Goal: Navigation & Orientation: Find specific page/section

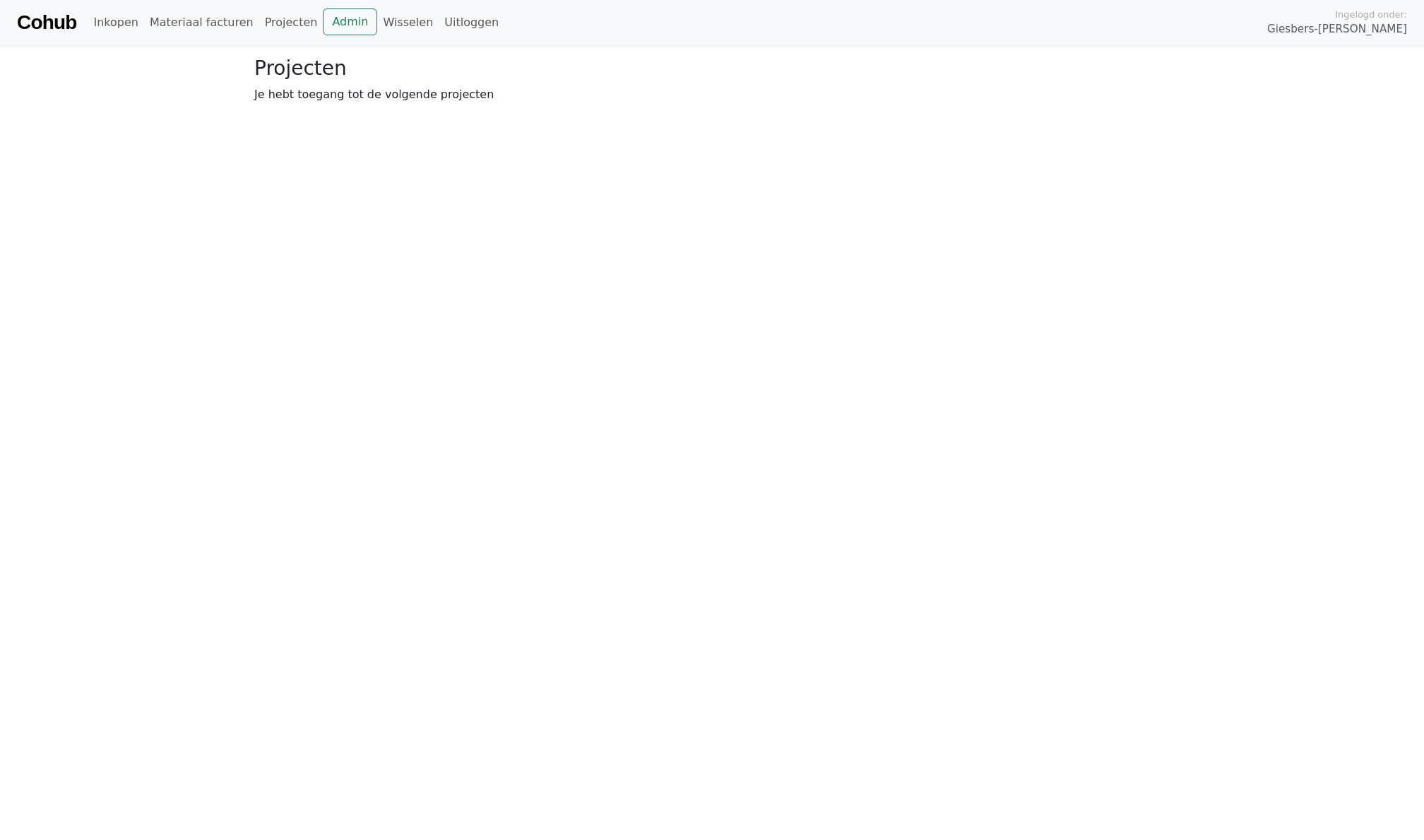
click at [357, 4] on div "Cohub Inkopen Materiaal facturen Projecten Admin Wisselen Uitloggen Ingelogd on…" at bounding box center [712, 23] width 1424 height 46
click at [356, 8] on link "Admin" at bounding box center [350, 21] width 55 height 26
click at [387, 23] on link "Wisselen" at bounding box center [407, 22] width 61 height 28
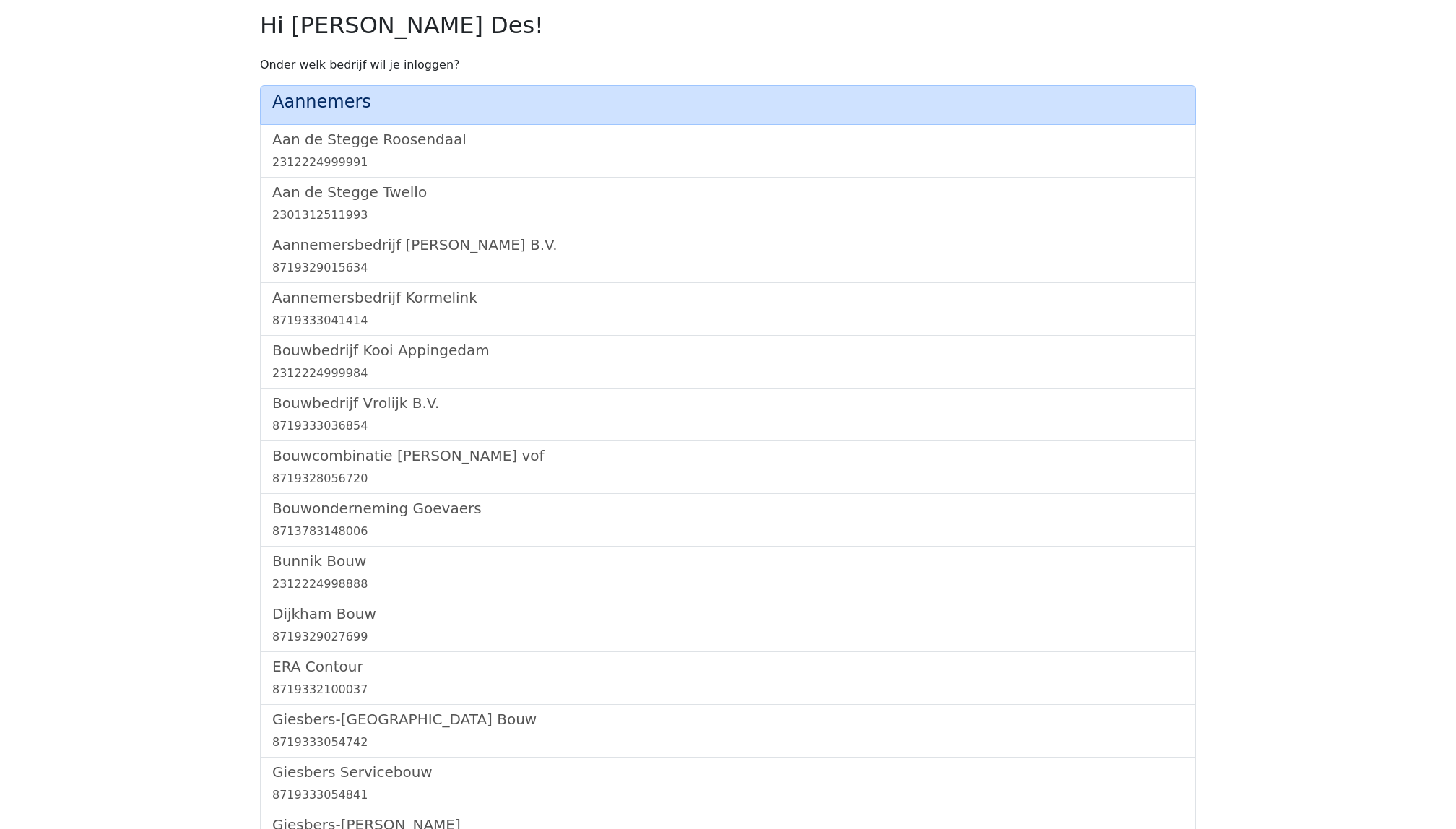
scroll to position [1630, 0]
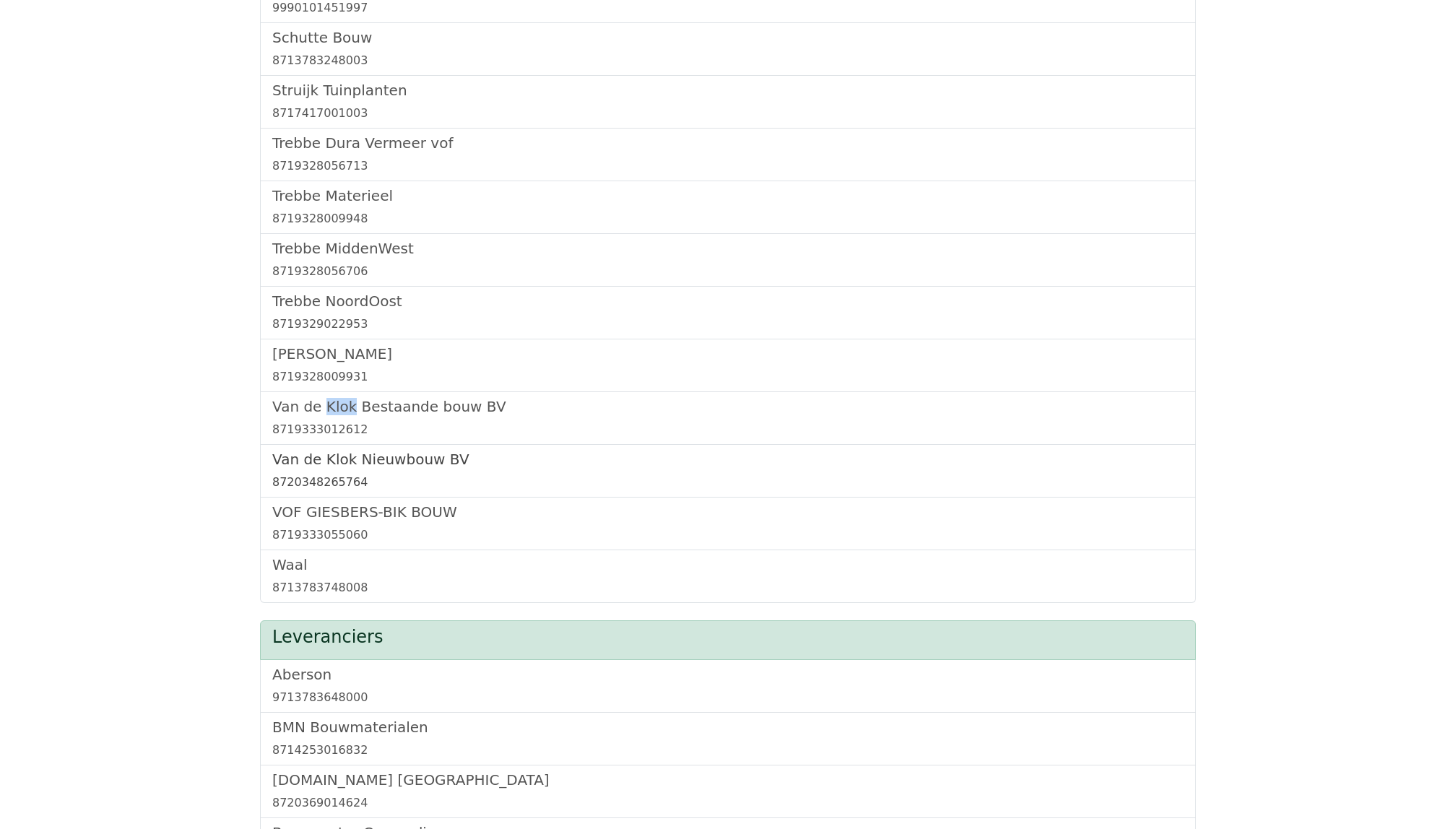
click at [333, 468] on h5 "Van de Klok Nieuwbouw BV" at bounding box center [728, 459] width 911 height 18
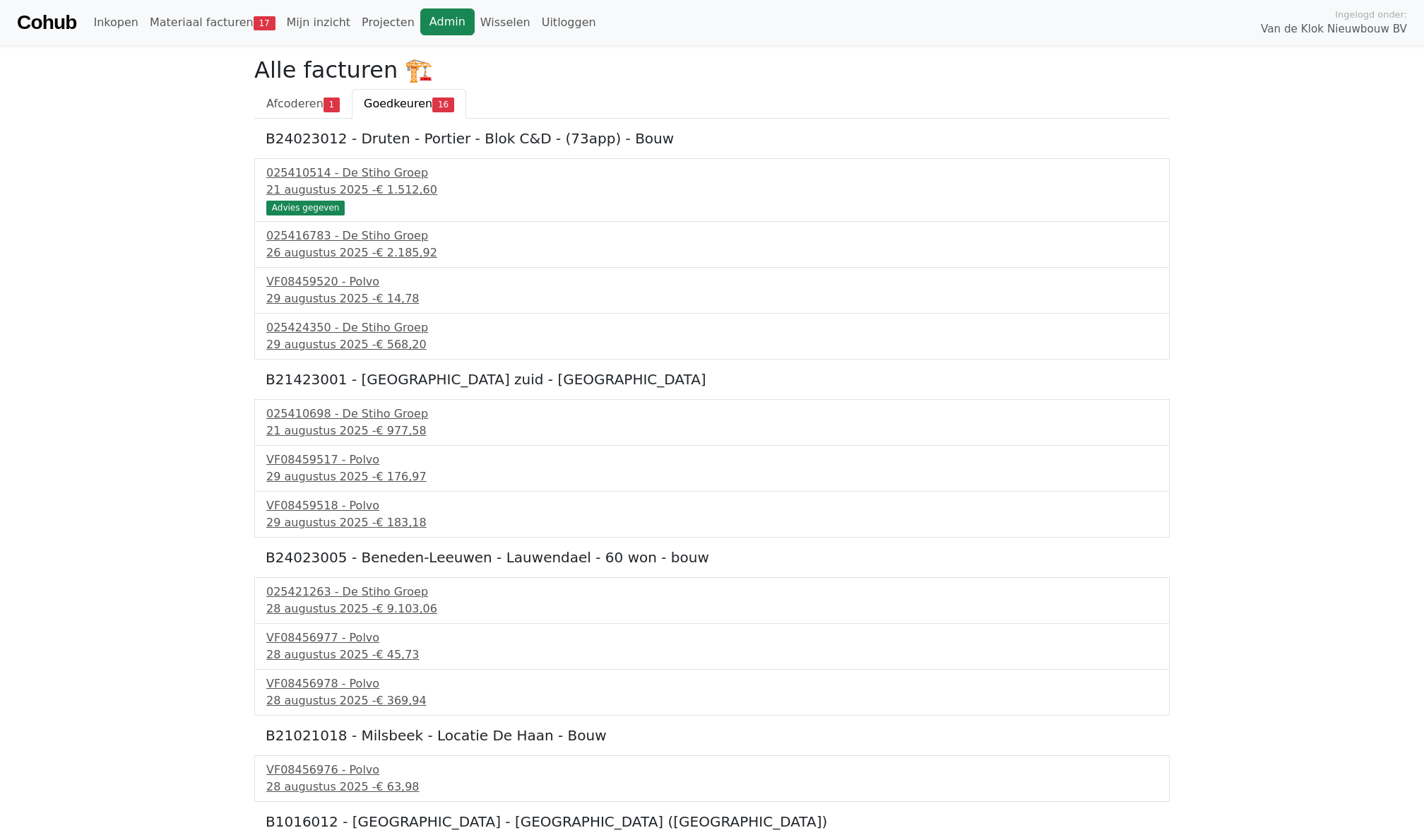
click at [420, 29] on link "Admin" at bounding box center [447, 21] width 55 height 26
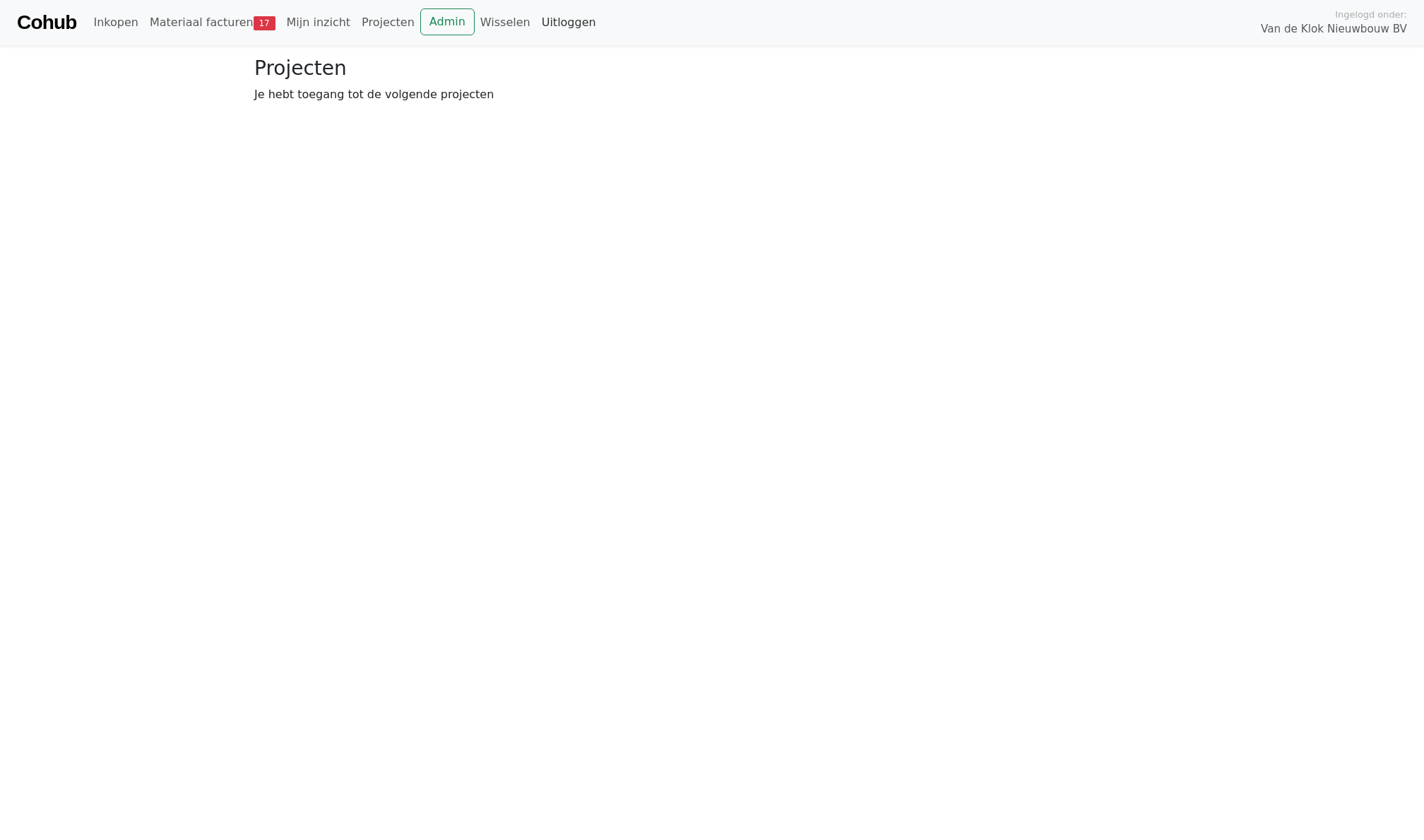
click at [536, 30] on link "Uitloggen" at bounding box center [569, 22] width 66 height 28
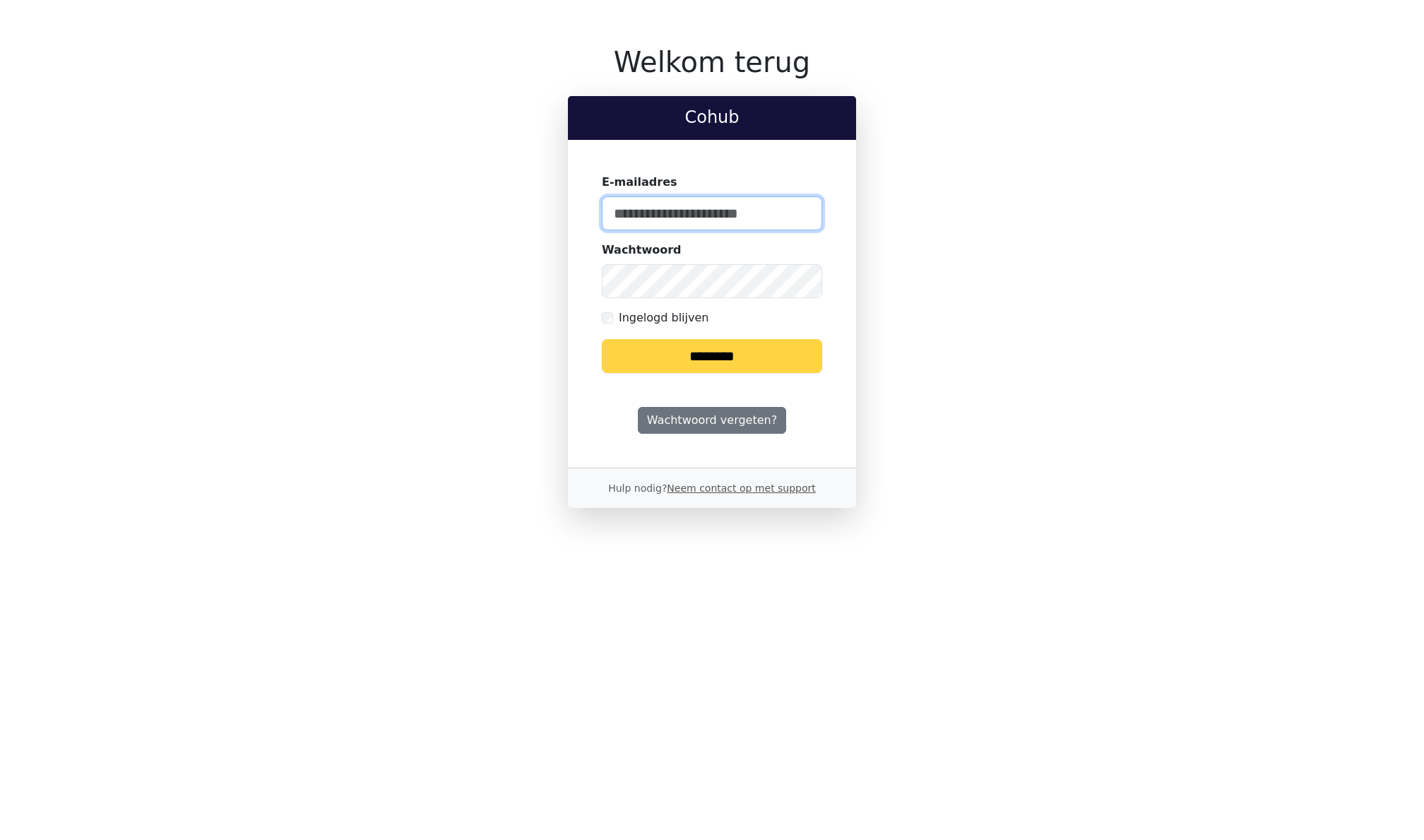
type input "**********"
click at [677, 343] on input "********" at bounding box center [712, 355] width 220 height 34
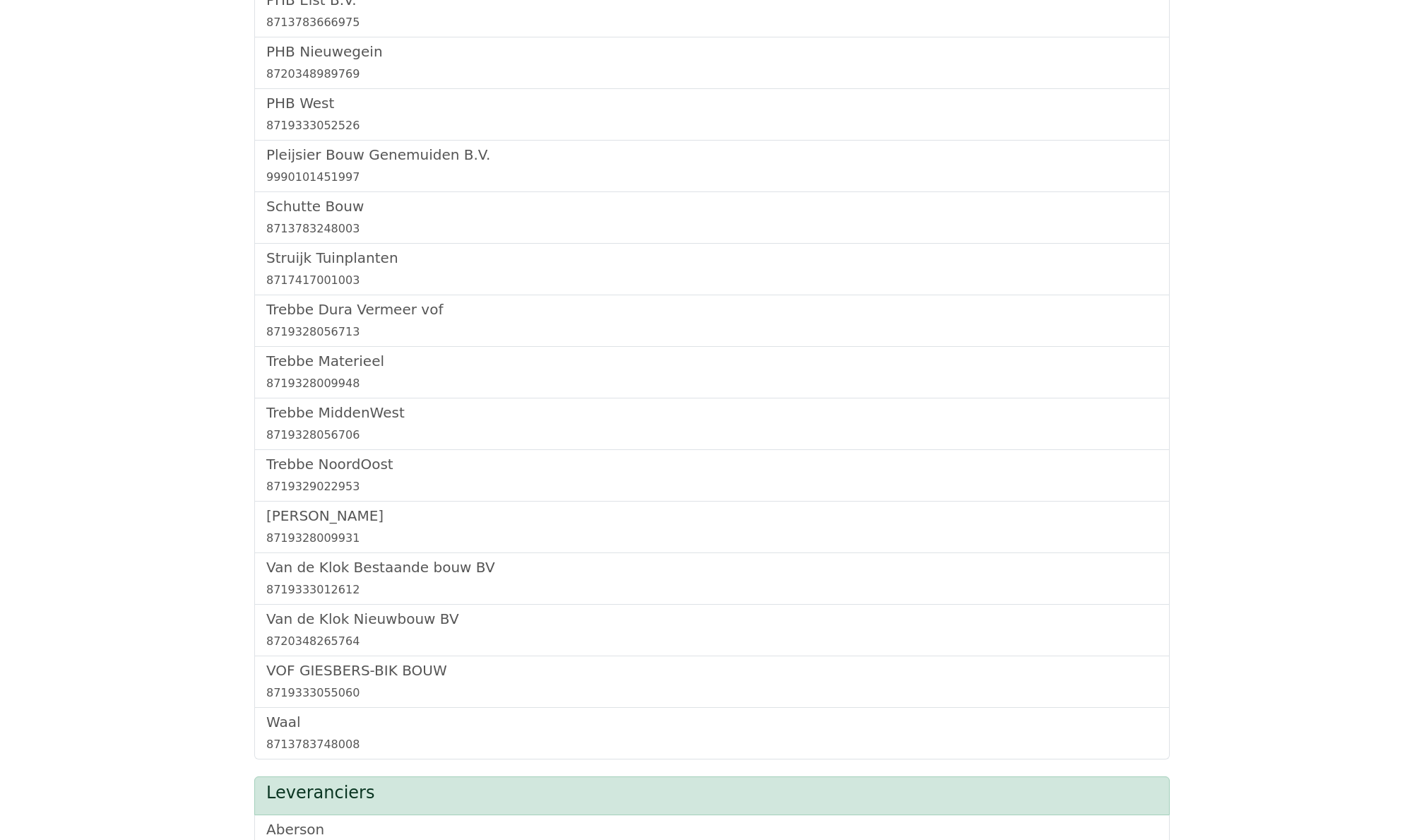
scroll to position [1428, 0]
click at [315, 573] on h5 "Van de Klok Bestaande bouw BV" at bounding box center [712, 565] width 891 height 17
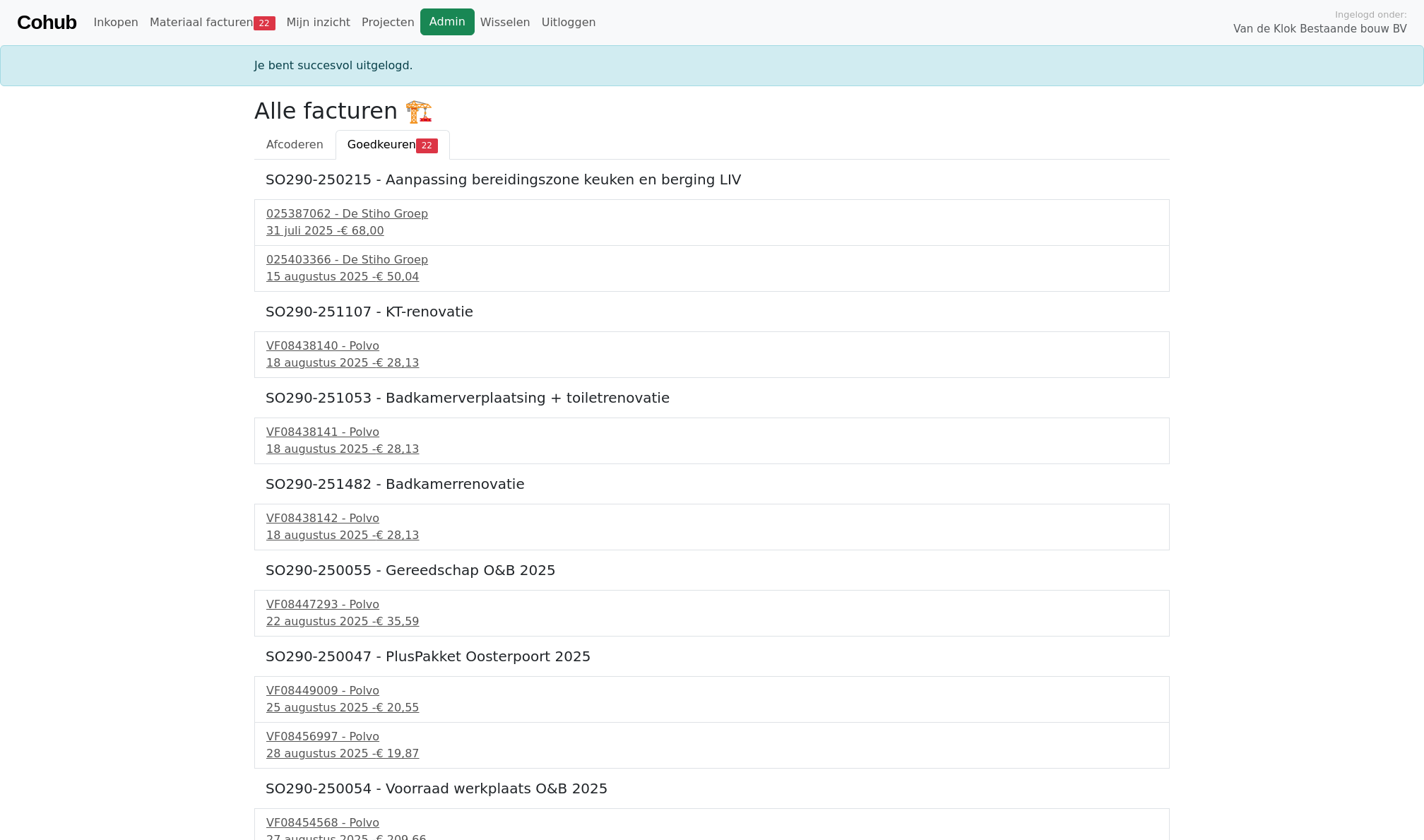
click at [425, 20] on link "Admin" at bounding box center [447, 21] width 55 height 26
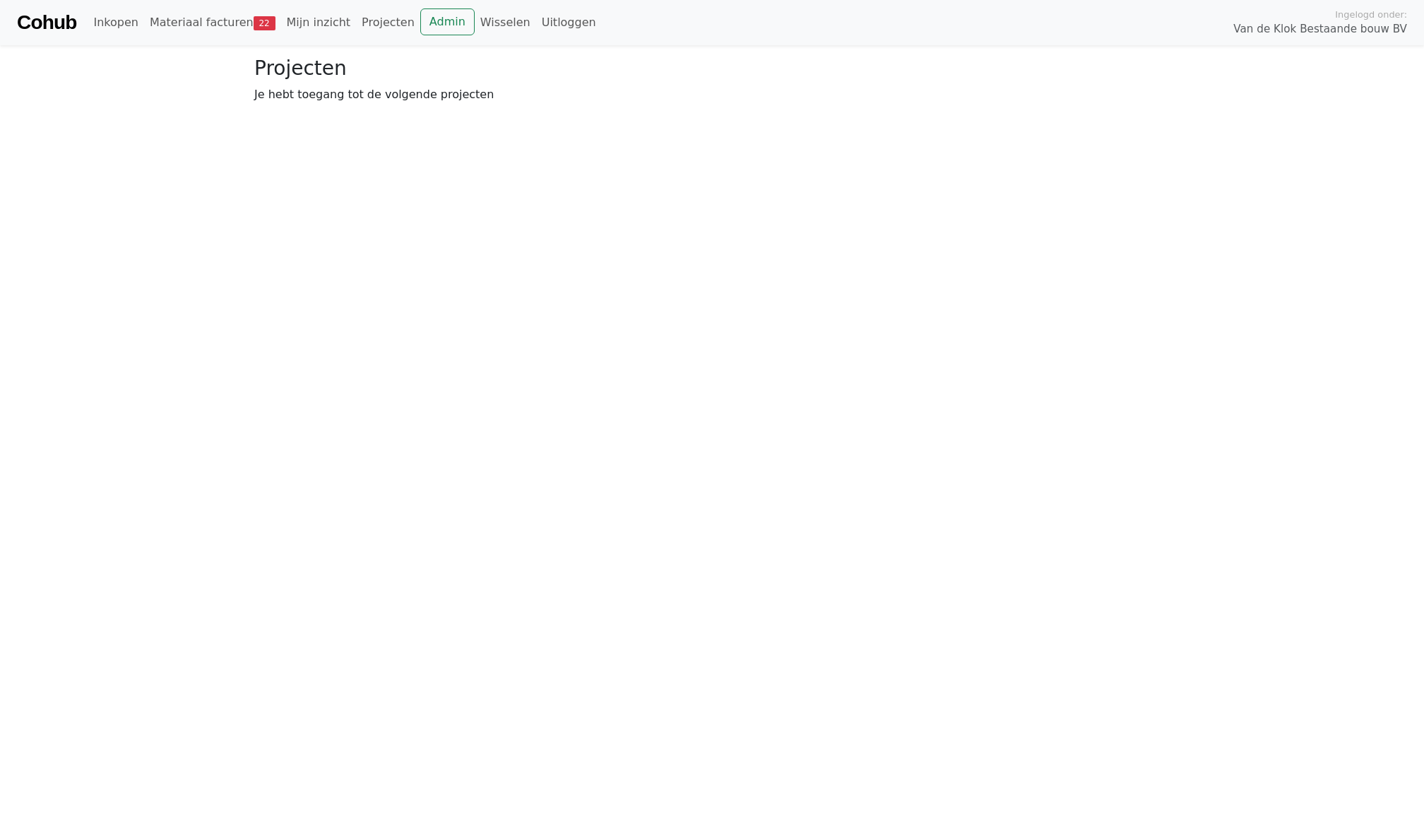
click at [441, 15] on link "Admin" at bounding box center [447, 21] width 55 height 26
click at [482, 18] on link "Wisselen" at bounding box center [505, 22] width 61 height 28
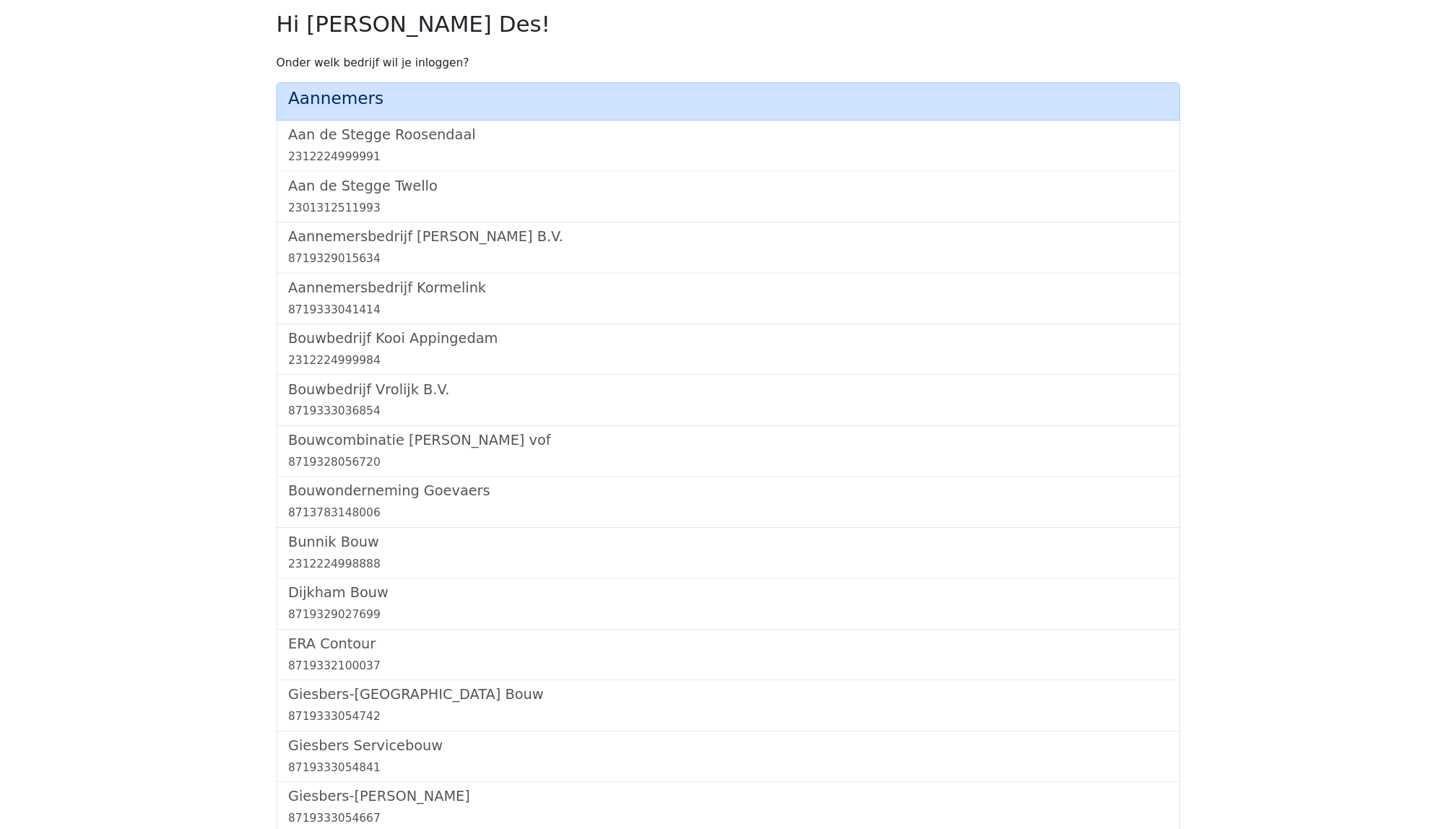
scroll to position [1615, 0]
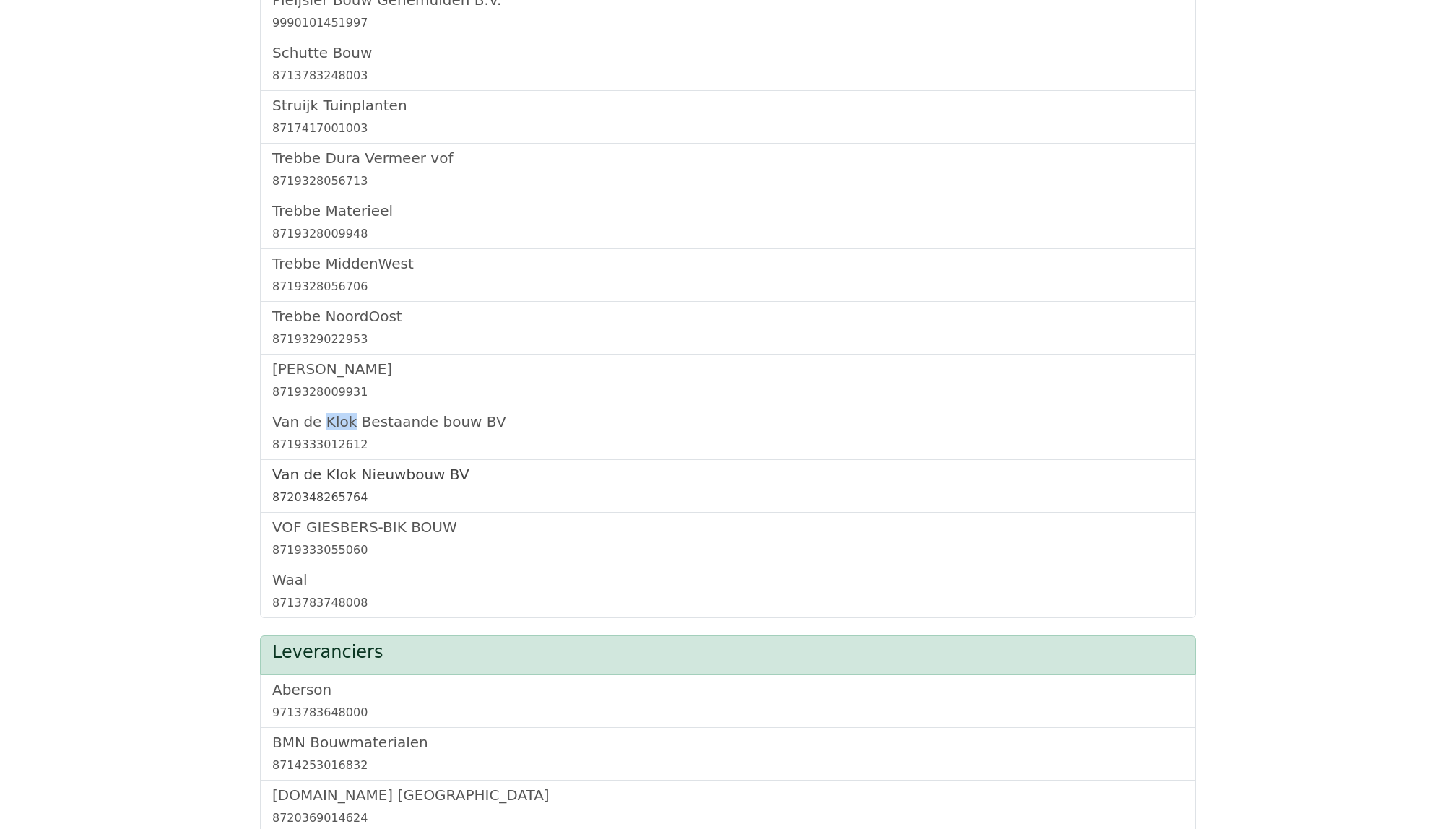
click at [391, 483] on h5 "Van de Klok Nieuwbouw BV" at bounding box center [728, 474] width 911 height 18
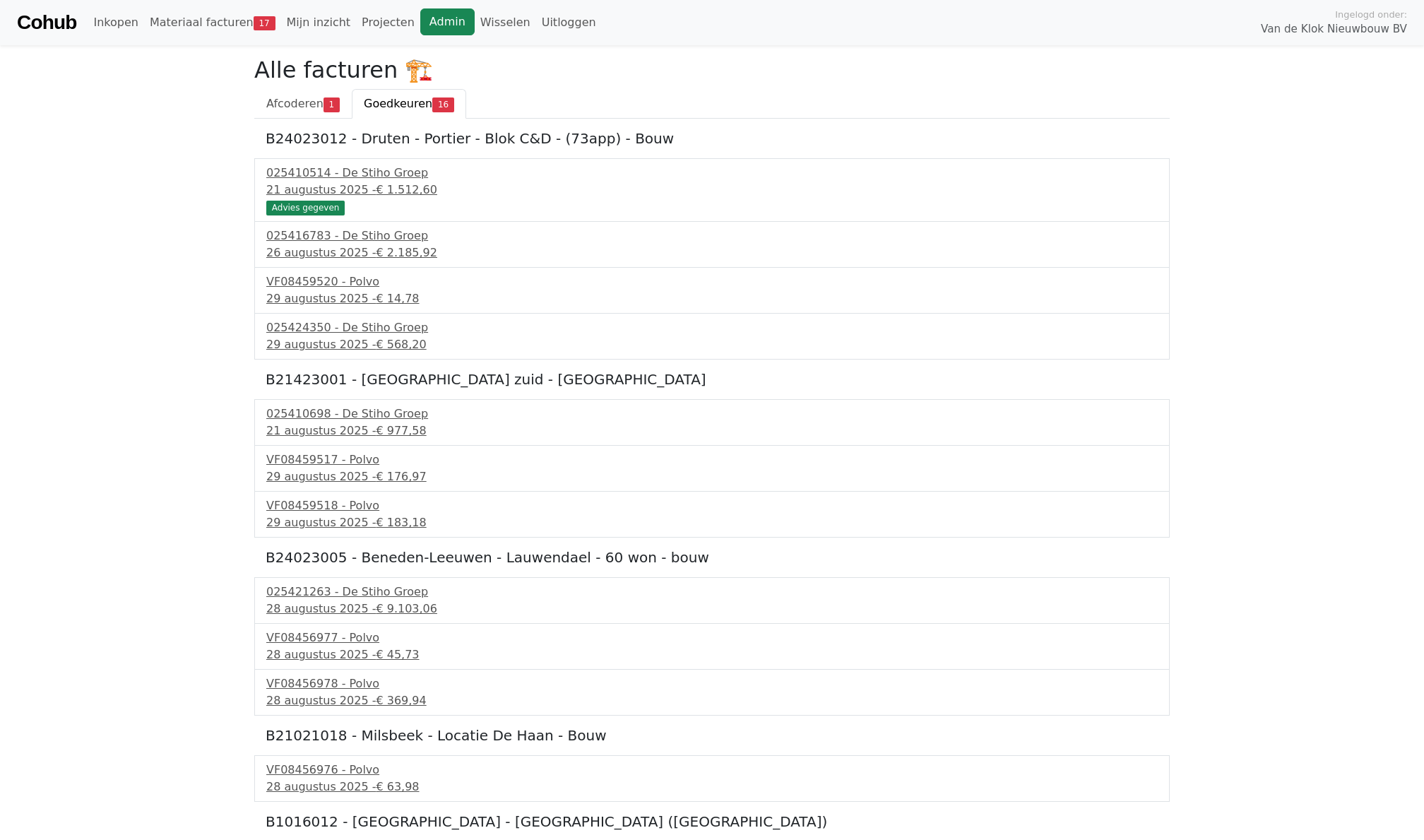
click at [425, 8] on link "Admin" at bounding box center [447, 21] width 55 height 26
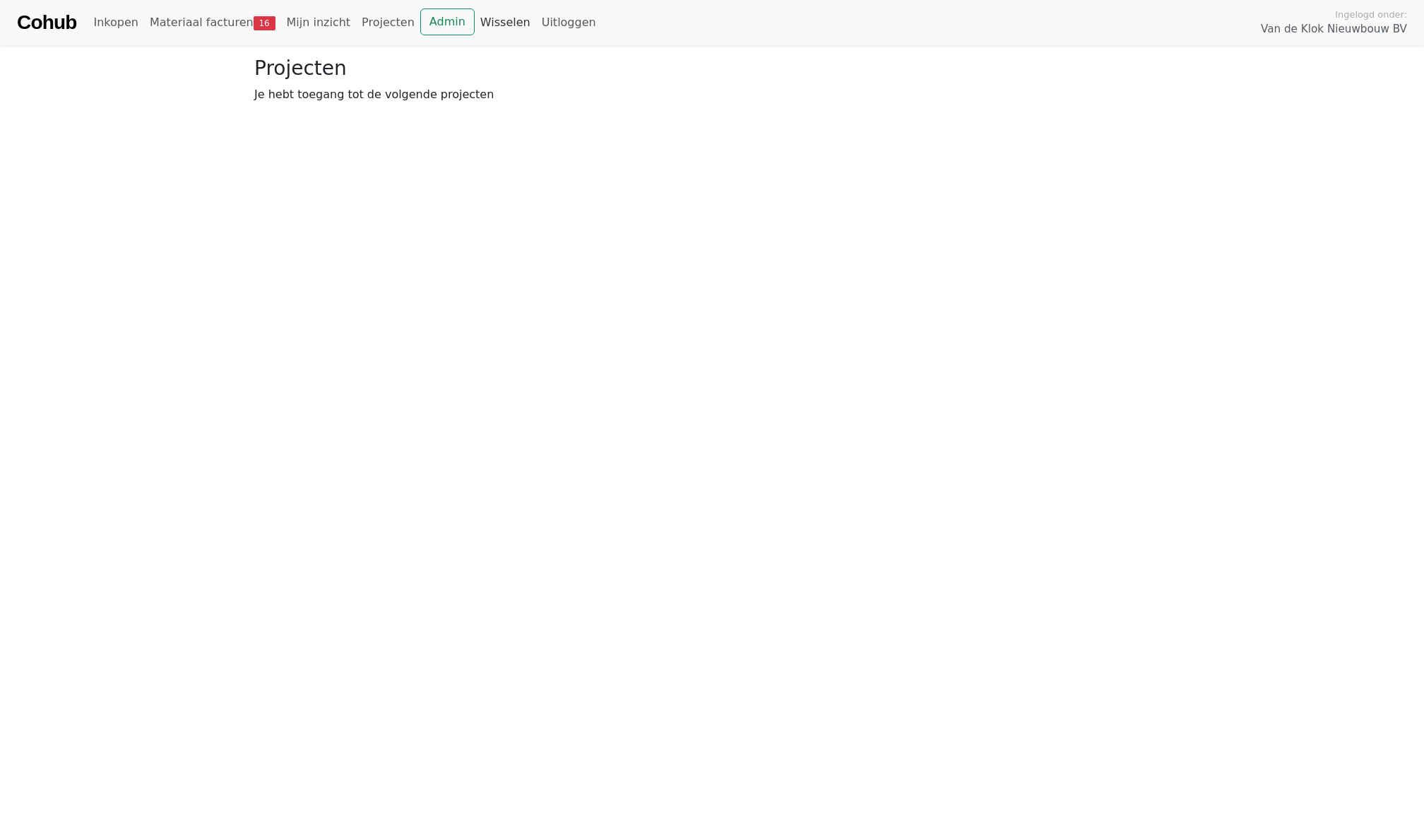
click at [501, 20] on link "Wisselen" at bounding box center [505, 22] width 61 height 28
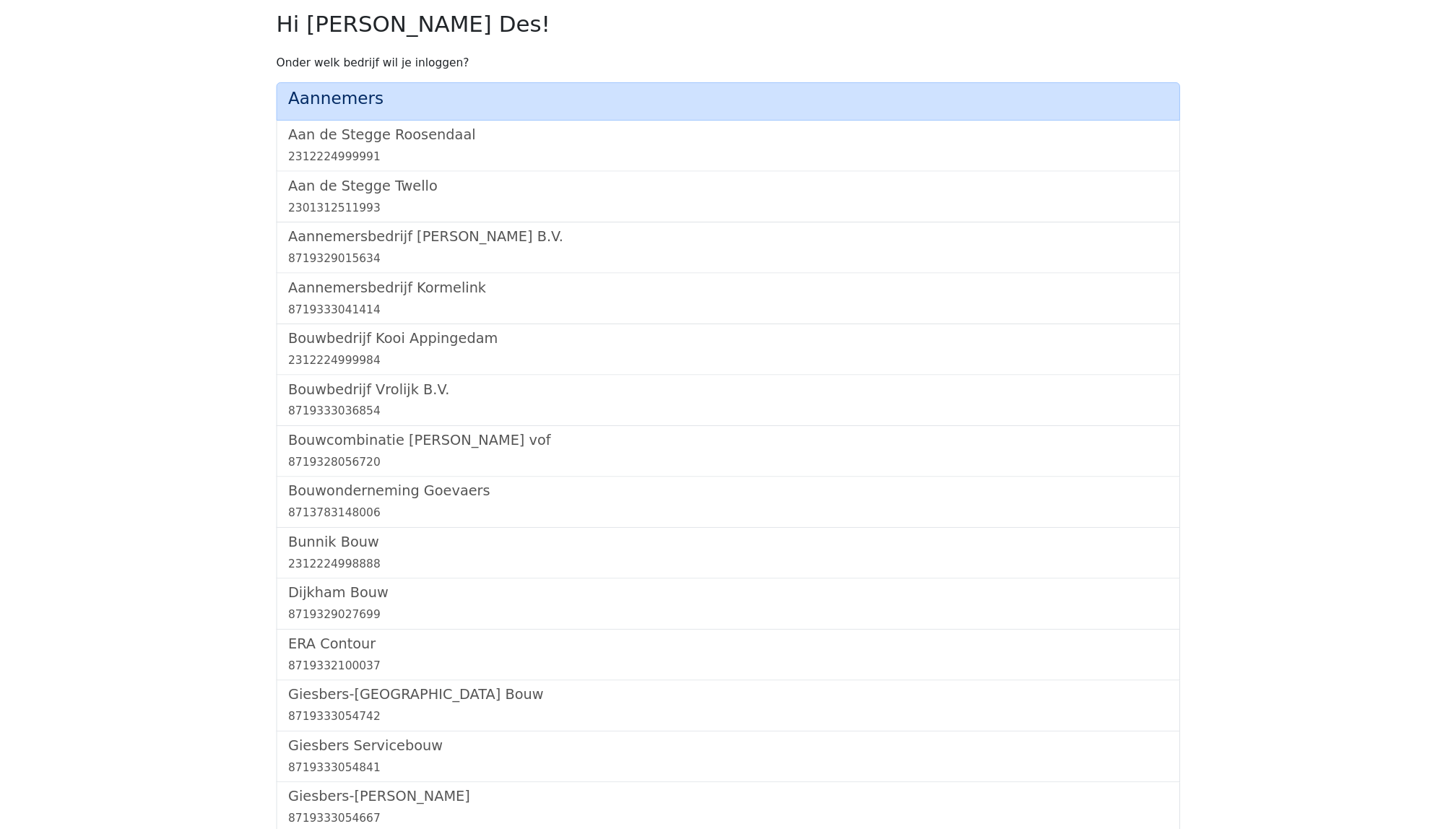
scroll to position [1615, 0]
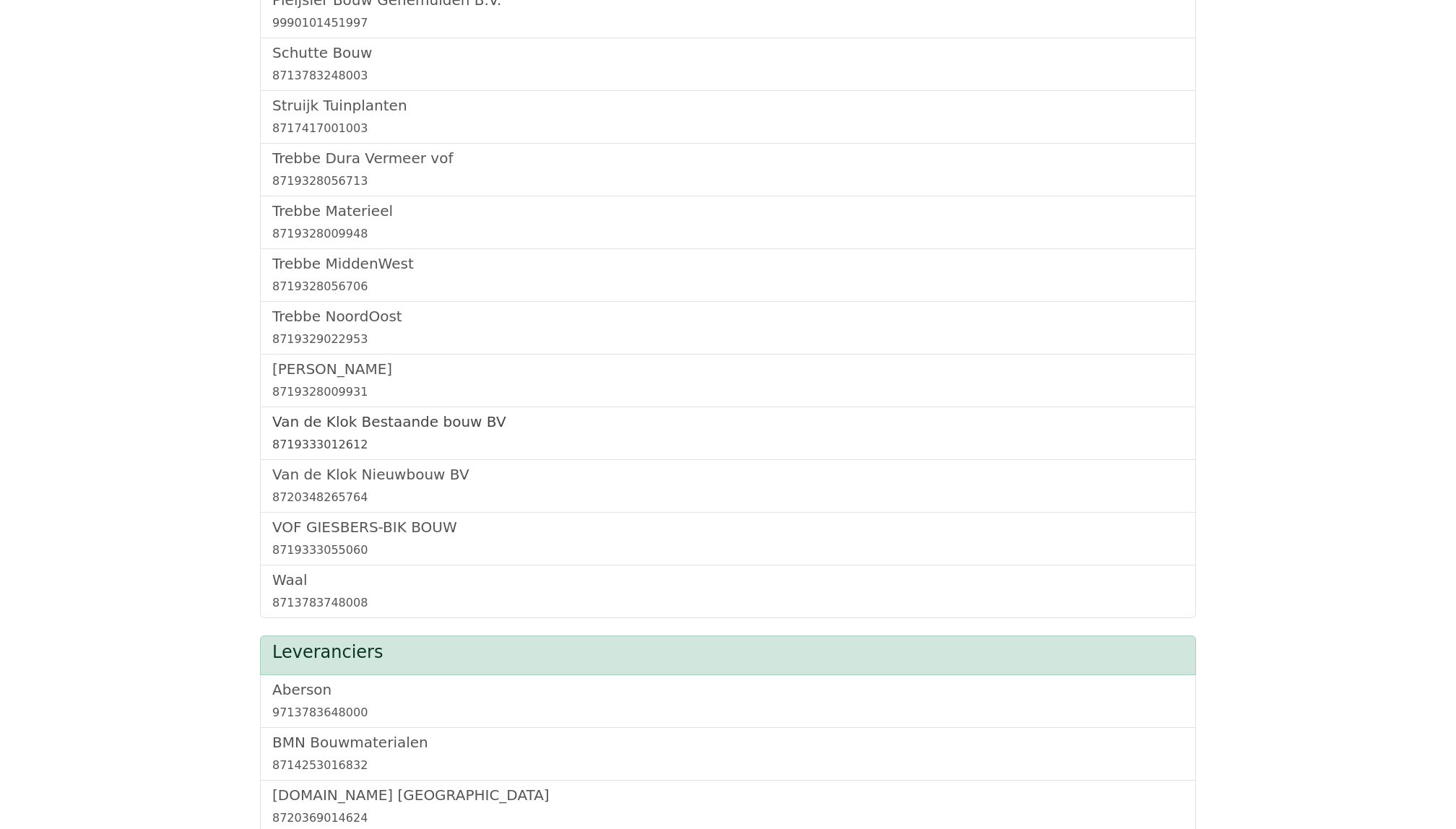
click at [386, 430] on h5 "Van de Klok Bestaande bouw BV" at bounding box center [728, 421] width 911 height 18
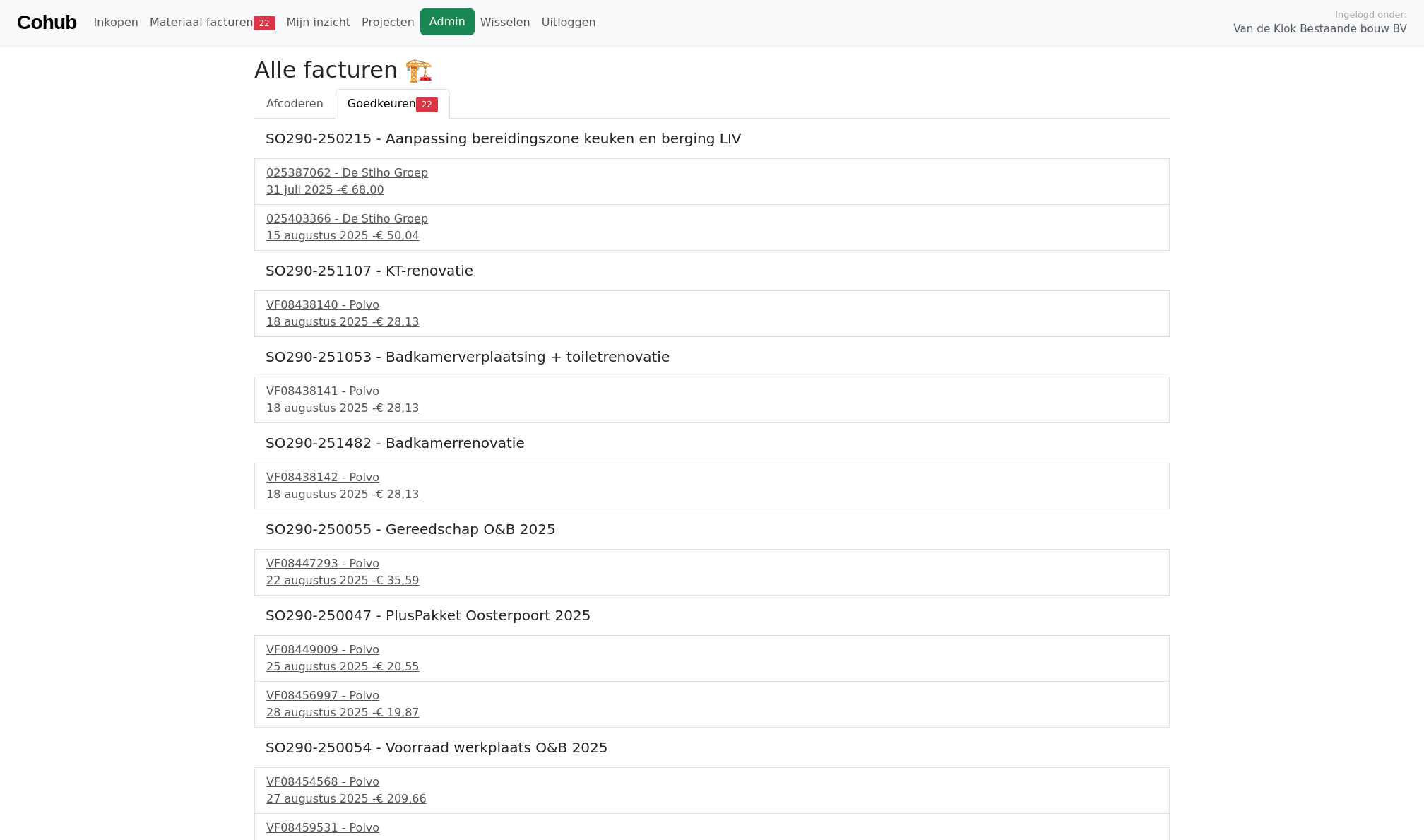
click at [429, 26] on link "Admin" at bounding box center [447, 21] width 55 height 26
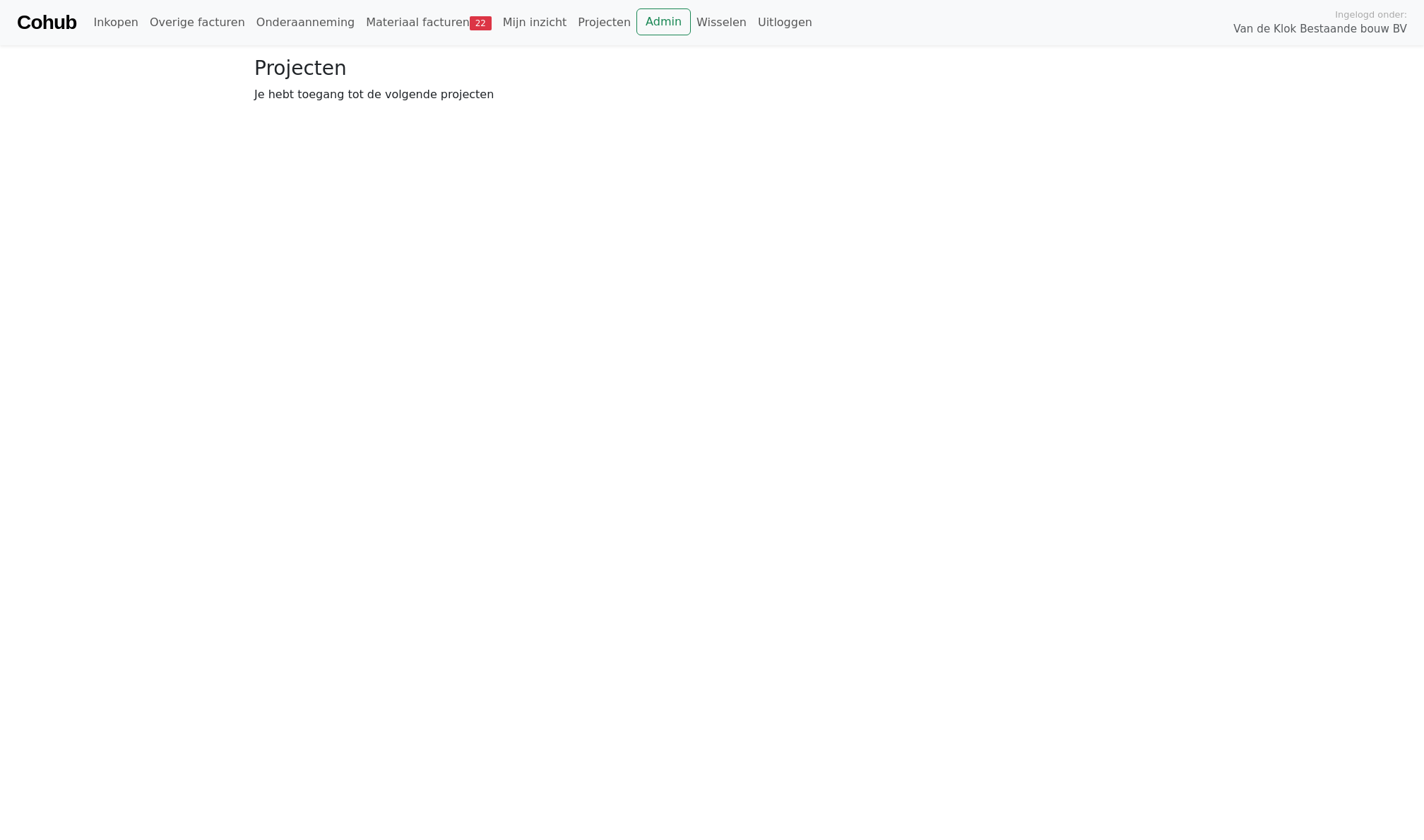
click at [410, 37] on div "Cohub Inkopen Overige facturen Onderaanneming Materiaal facturen 22 Mijn inzich…" at bounding box center [712, 23] width 1424 height 46
click at [401, 29] on link "Materiaal facturen 22" at bounding box center [428, 22] width 137 height 28
click at [650, 32] on link "Admin" at bounding box center [663, 21] width 55 height 26
